Goal: Find specific page/section: Find specific page/section

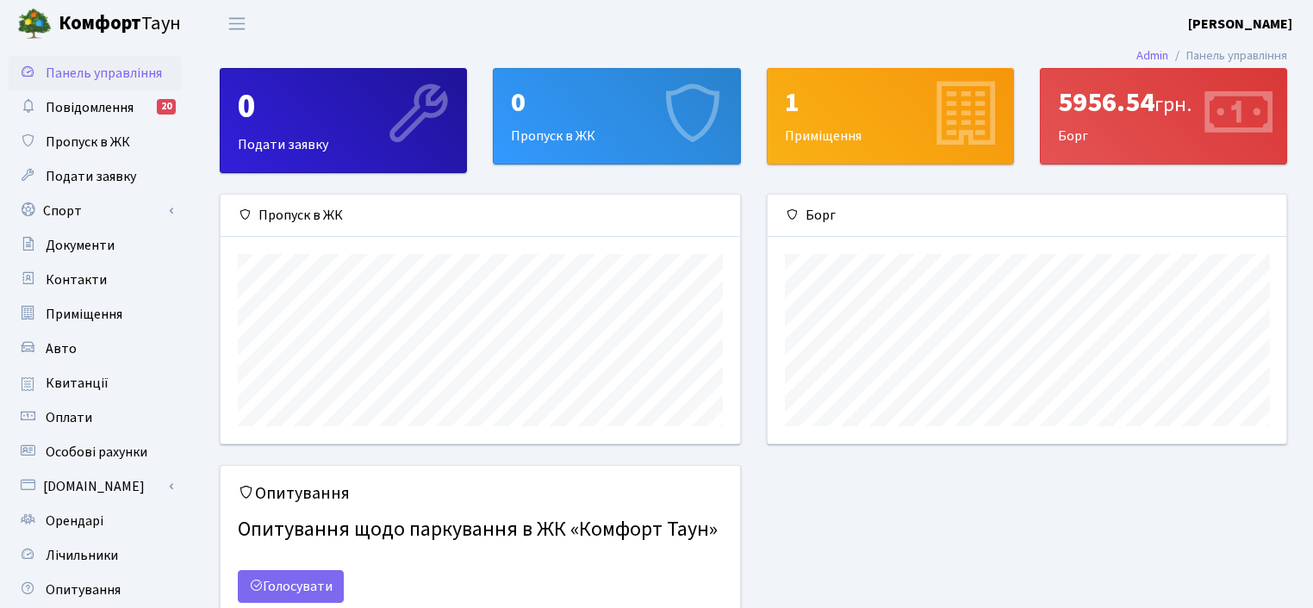
scroll to position [248, 519]
click at [86, 383] on span "Квитанції" at bounding box center [77, 383] width 63 height 19
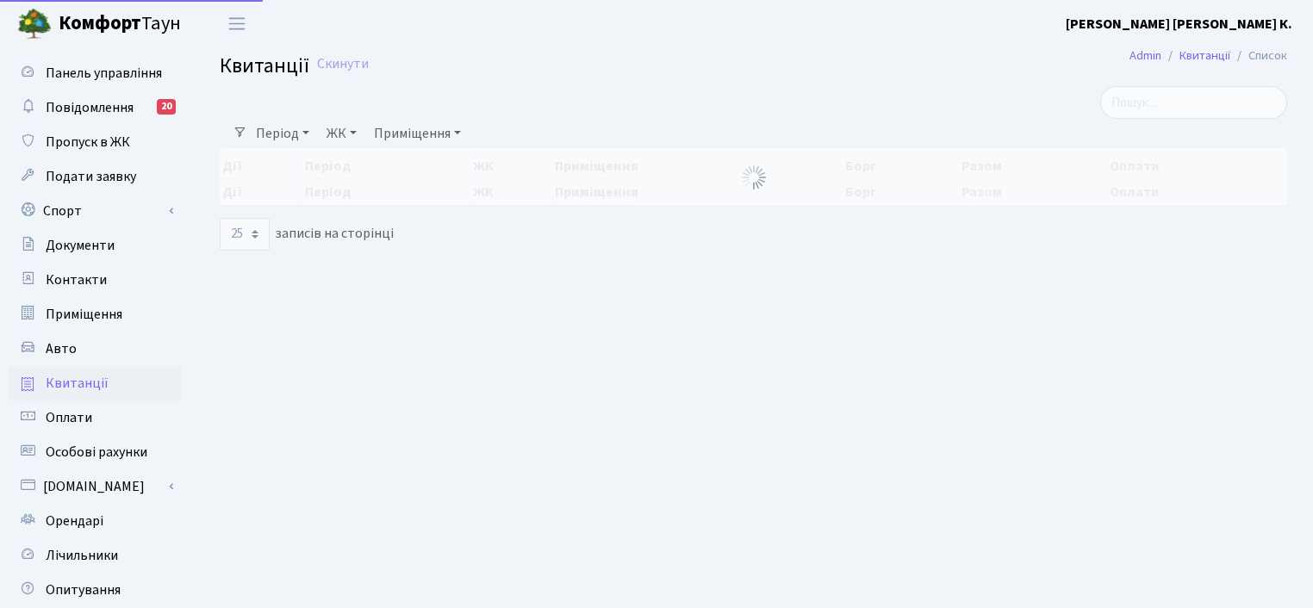
select select "25"
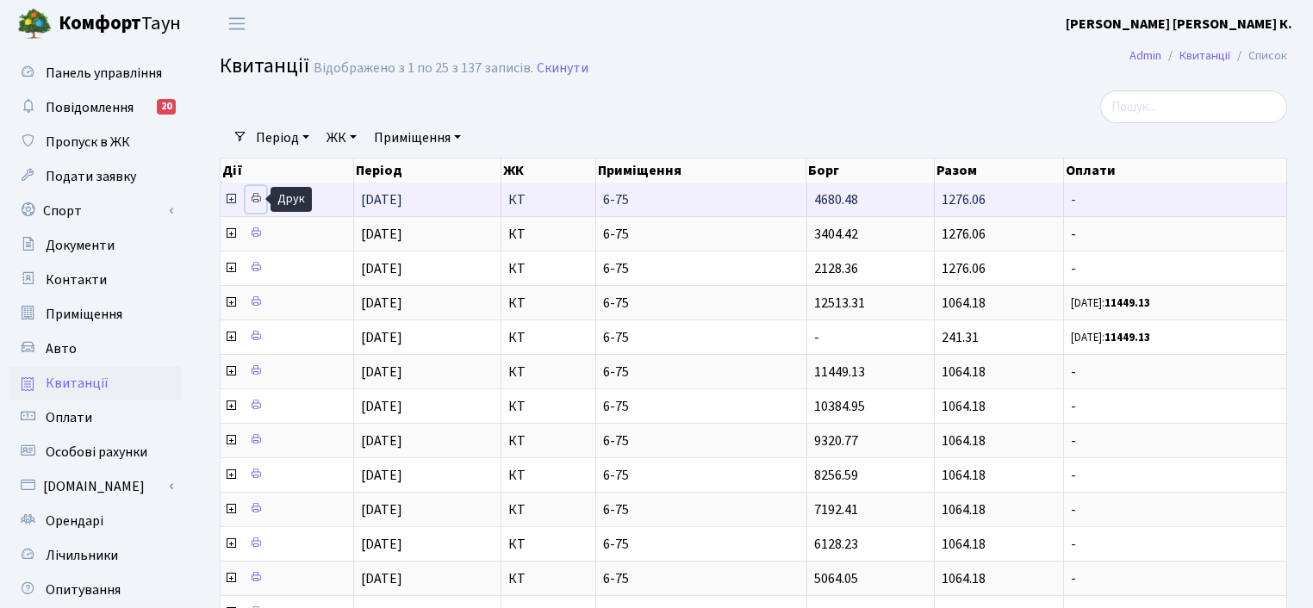
click at [256, 196] on icon at bounding box center [256, 198] width 12 height 12
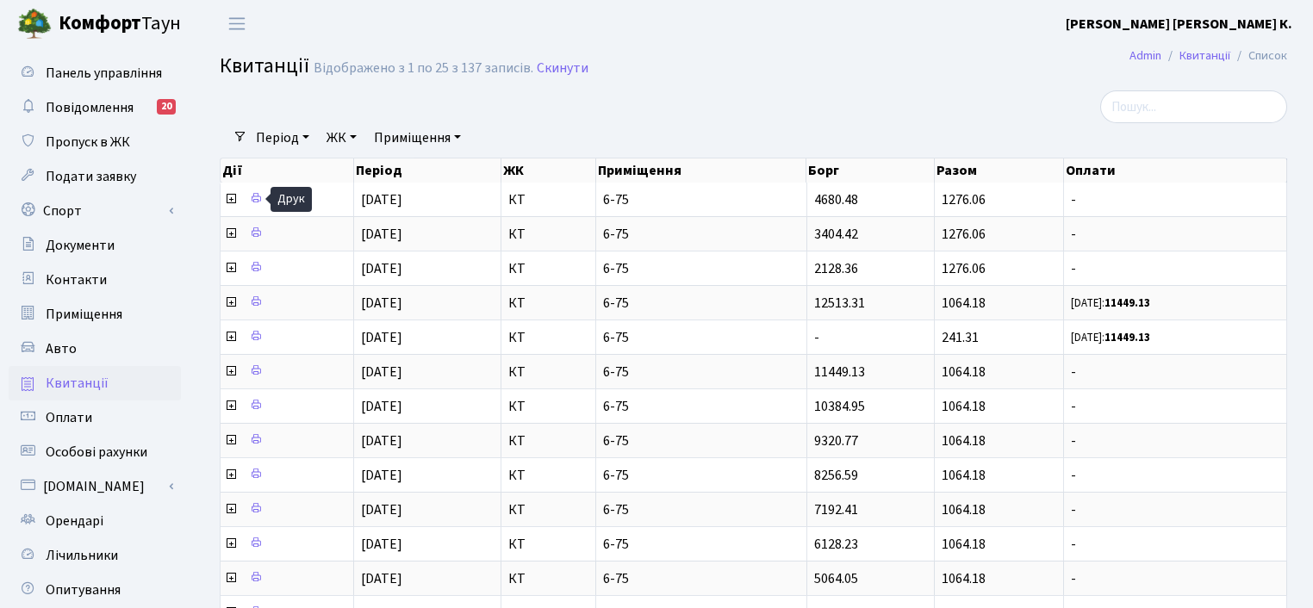
click at [886, 102] on div at bounding box center [571, 106] width 729 height 33
click at [100, 172] on span "Подати заявку" at bounding box center [91, 176] width 90 height 19
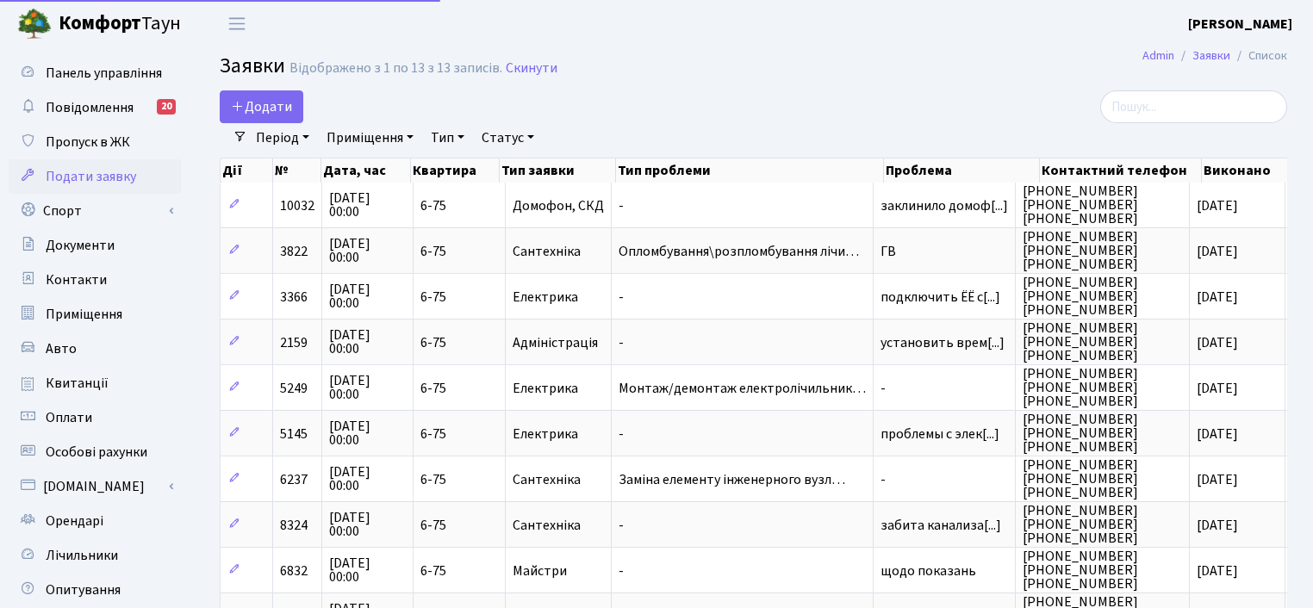
select select "25"
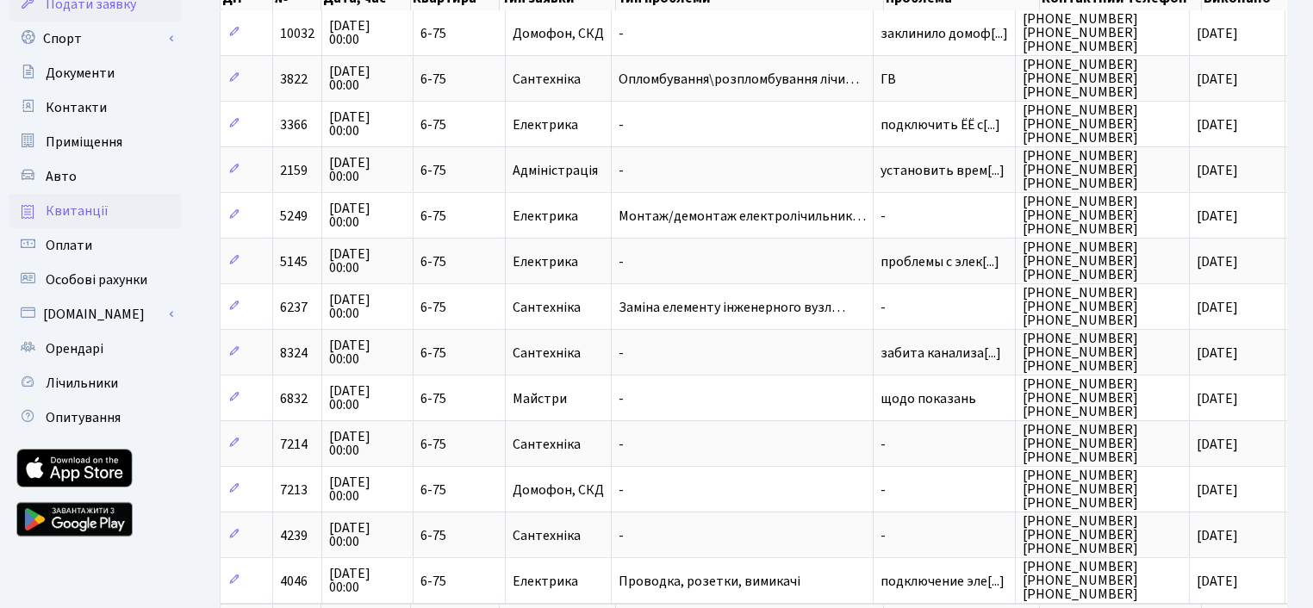
click at [120, 202] on link "Квитанції" at bounding box center [95, 211] width 172 height 34
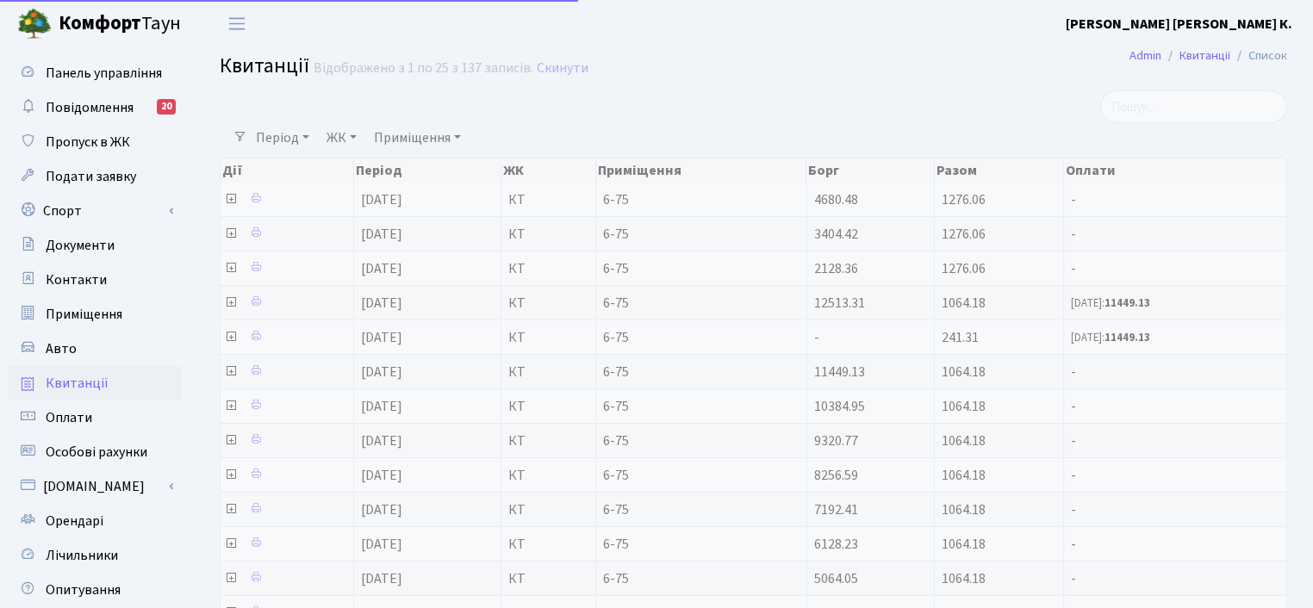
select select "25"
